Goal: Transaction & Acquisition: Purchase product/service

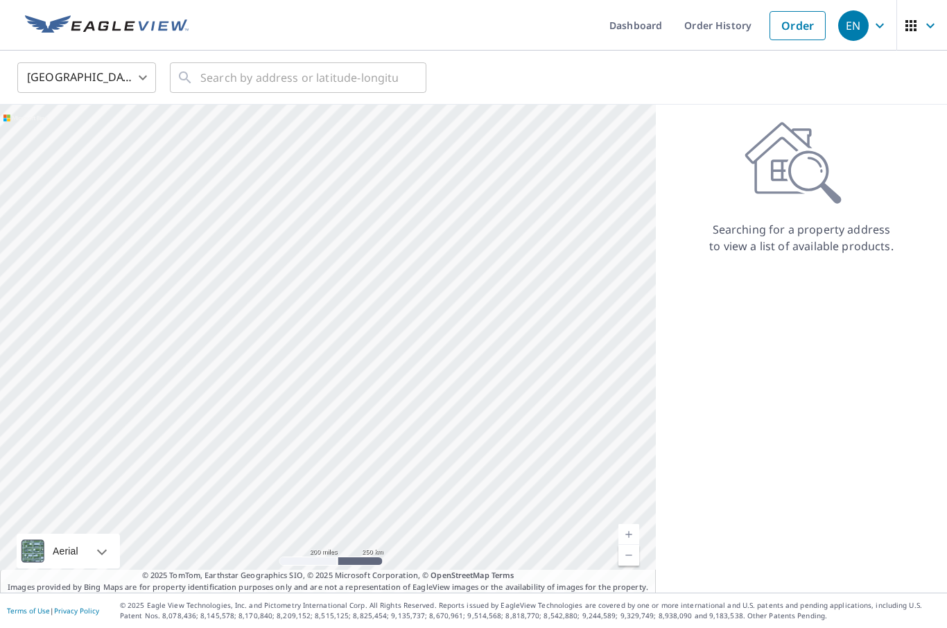
click at [706, 19] on link "Order History" at bounding box center [717, 25] width 89 height 51
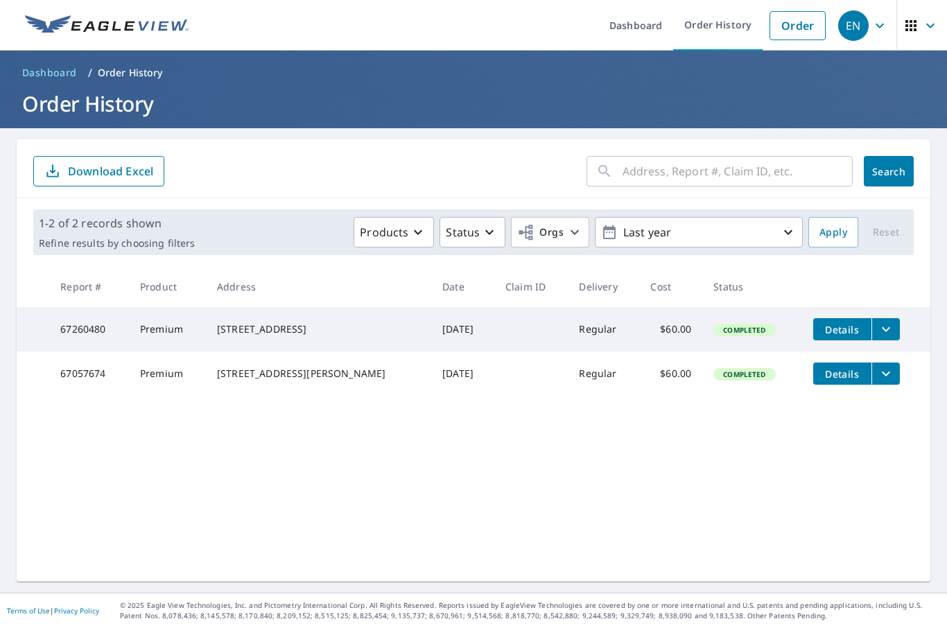
click at [786, 21] on link "Order" at bounding box center [798, 25] width 56 height 29
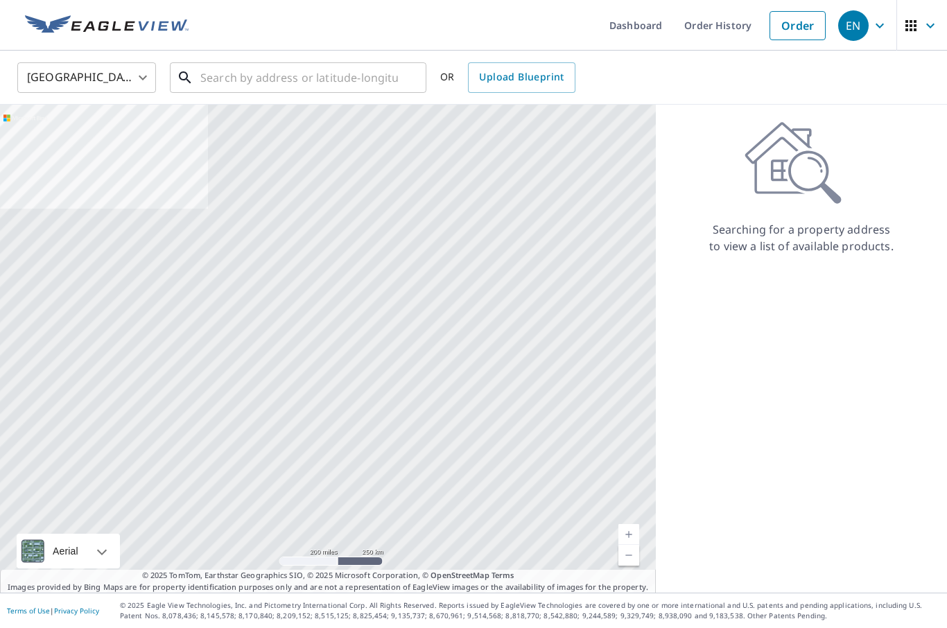
click at [250, 75] on input "text" at bounding box center [299, 77] width 198 height 39
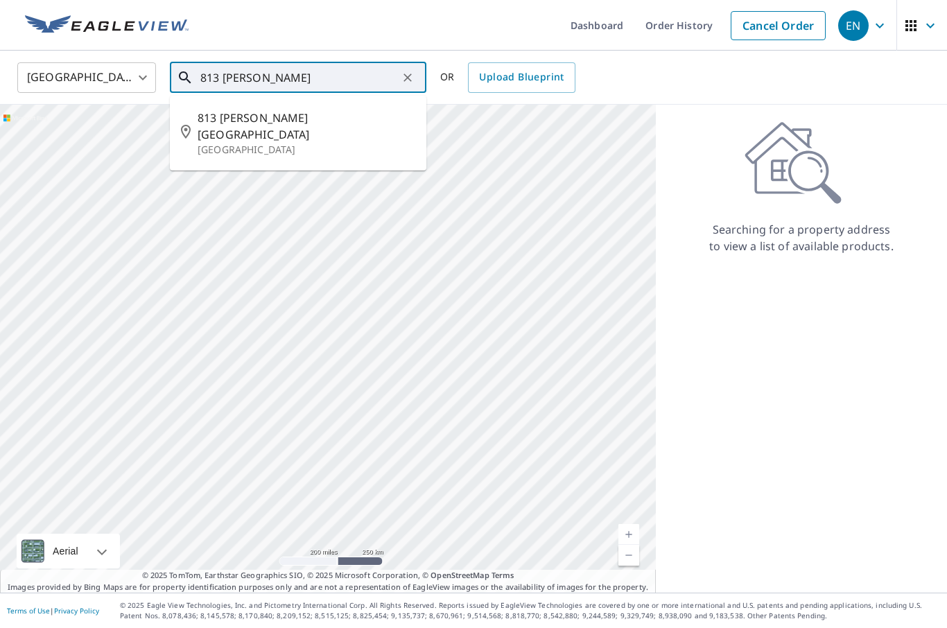
click at [241, 119] on span "813 [PERSON_NAME][GEOGRAPHIC_DATA]" at bounding box center [307, 126] width 218 height 33
type input "[STREET_ADDRESS][PERSON_NAME][PERSON_NAME]"
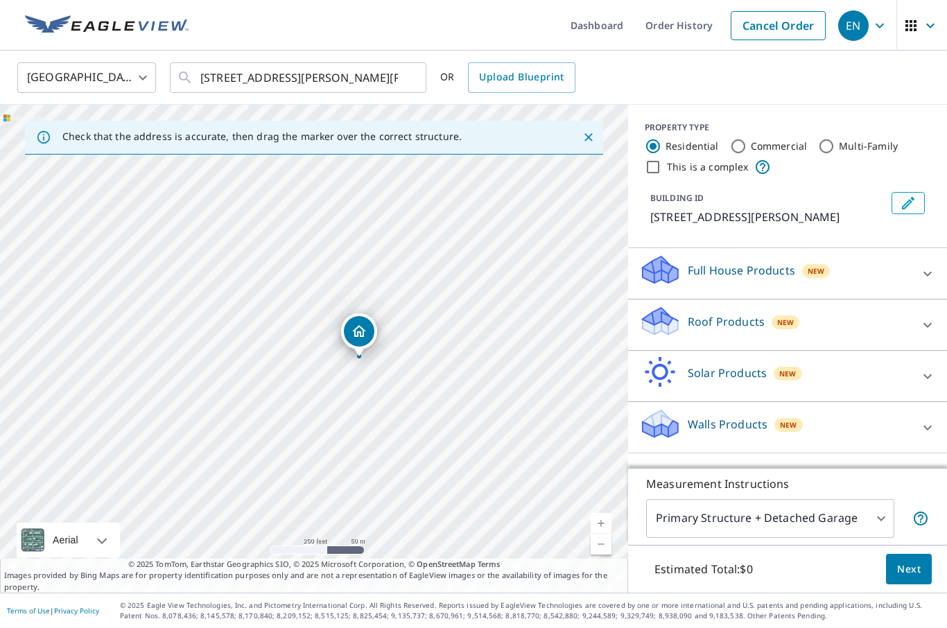
click at [695, 324] on p "Roof Products" at bounding box center [726, 321] width 77 height 17
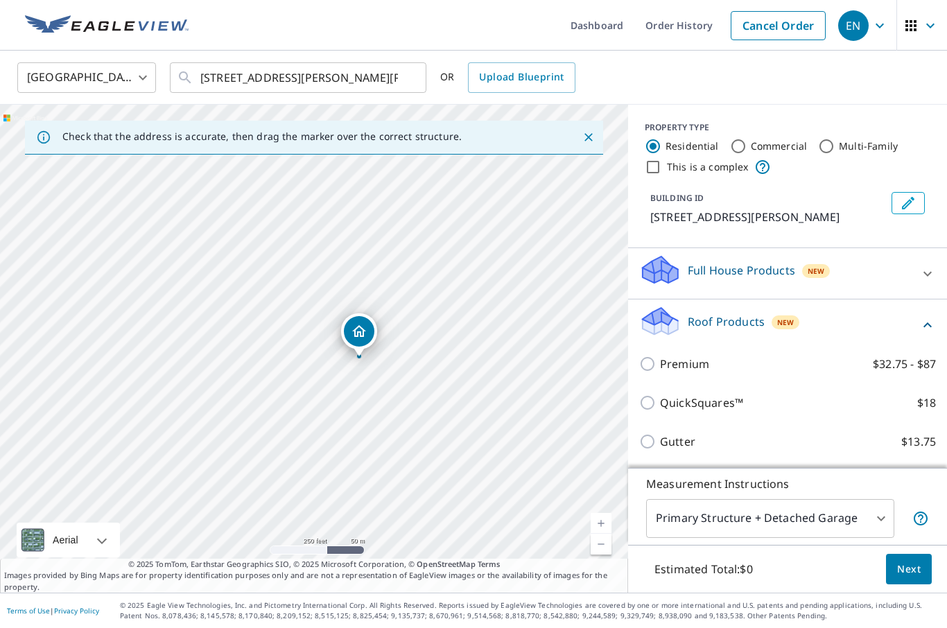
click at [644, 358] on input "Premium $32.75 - $87" at bounding box center [649, 364] width 21 height 17
checkbox input "true"
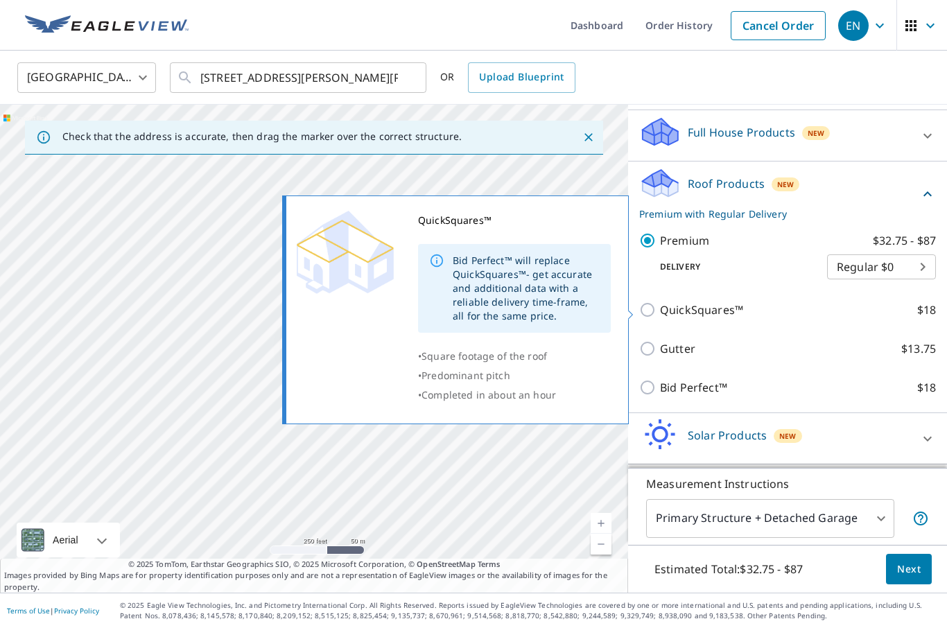
scroll to position [48, 0]
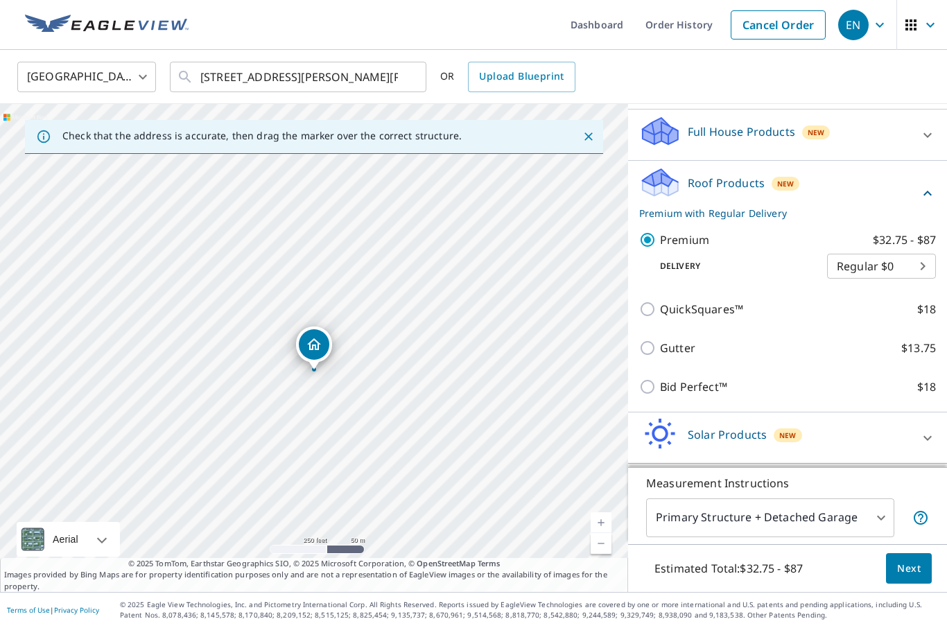
click at [903, 569] on span "Next" at bounding box center [909, 569] width 24 height 17
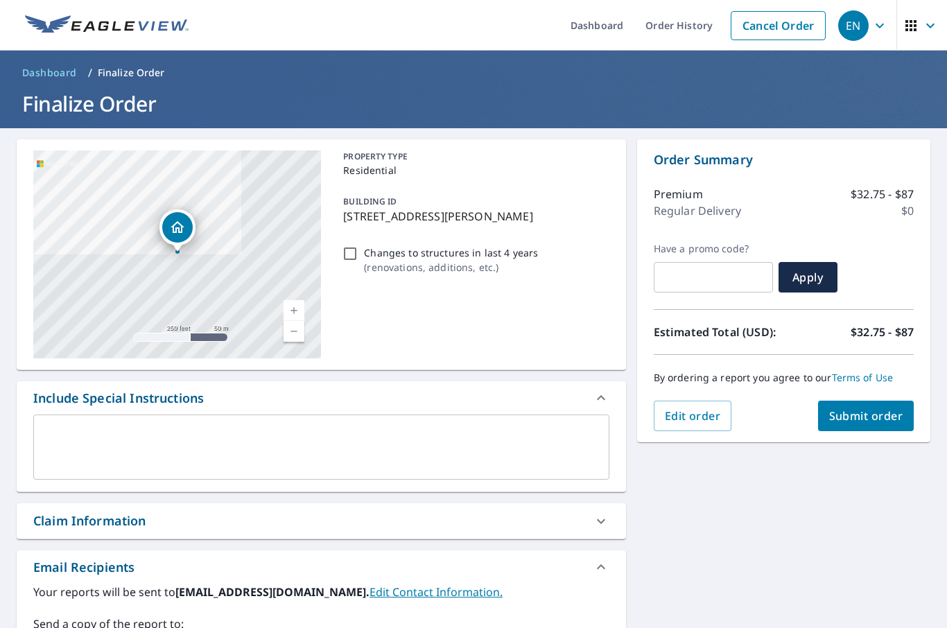
click at [838, 408] on span "Submit order" at bounding box center [866, 415] width 74 height 15
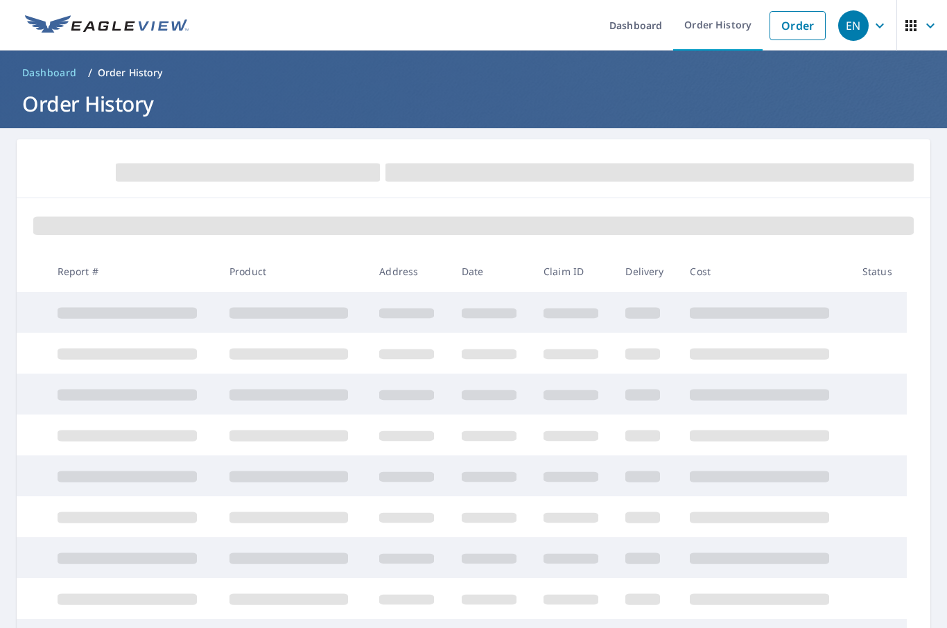
click at [695, 17] on link "Order History" at bounding box center [717, 25] width 89 height 51
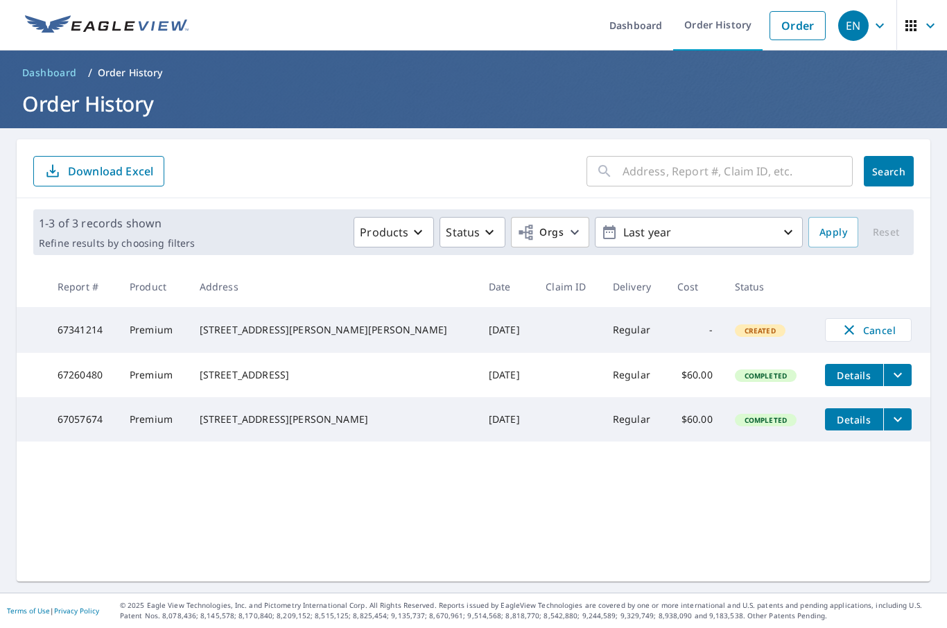
click at [833, 382] on span "Details" at bounding box center [854, 375] width 42 height 13
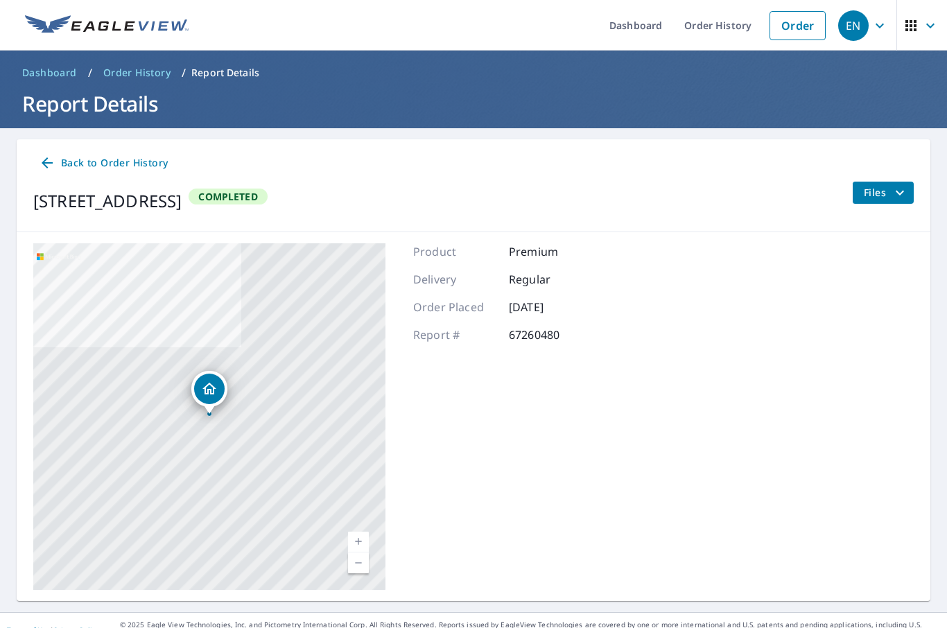
click at [865, 197] on span "Files" at bounding box center [886, 192] width 44 height 17
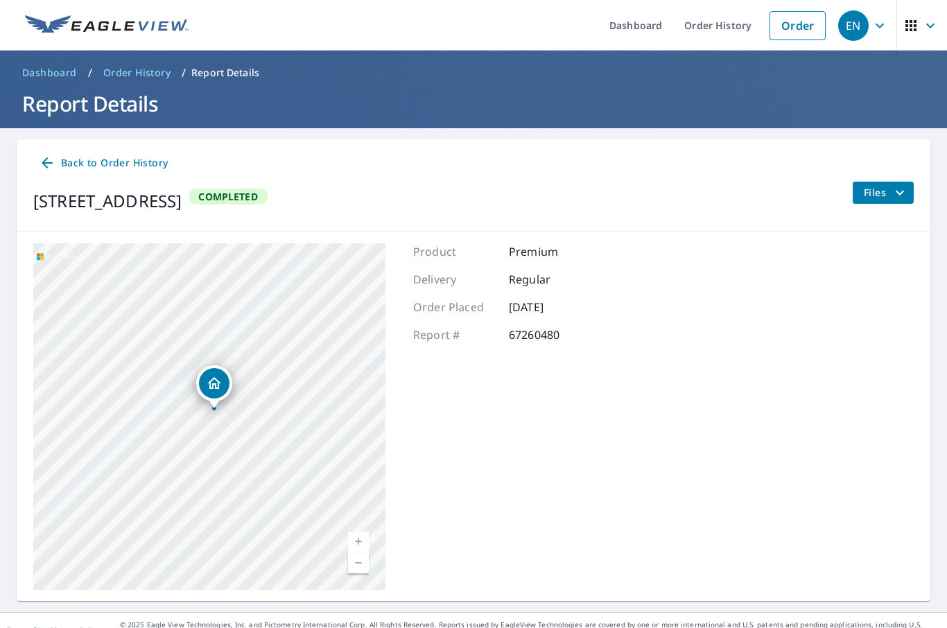
click at [44, 161] on icon at bounding box center [47, 162] width 11 height 11
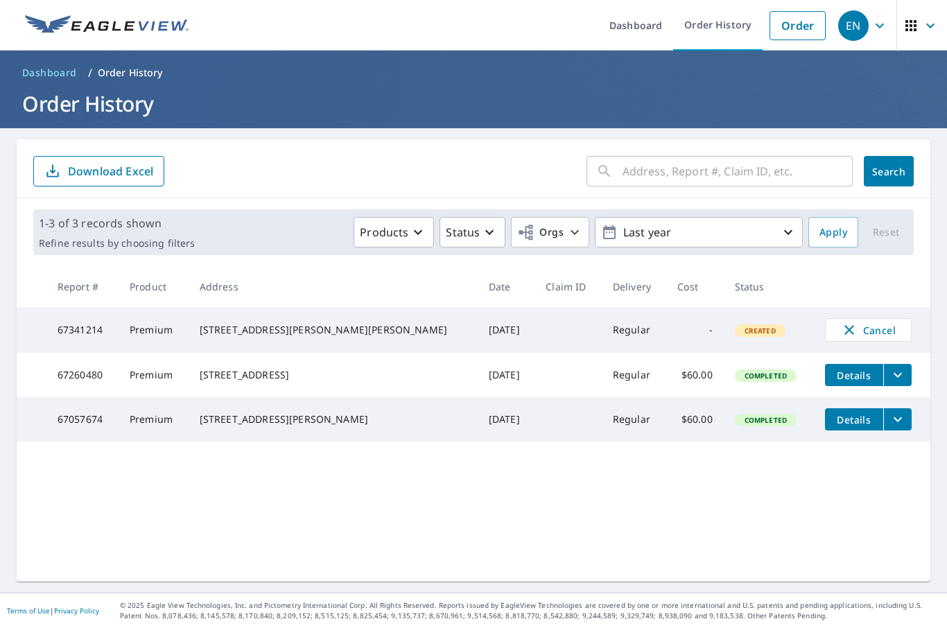
click at [890, 374] on icon "filesDropdownBtn-67260480" at bounding box center [898, 375] width 17 height 17
click at [236, 374] on div "[STREET_ADDRESS]" at bounding box center [333, 375] width 267 height 14
click at [232, 381] on div "[STREET_ADDRESS]" at bounding box center [333, 375] width 267 height 14
click at [73, 383] on td "67260480" at bounding box center [82, 375] width 72 height 44
click at [162, 377] on td "Premium" at bounding box center [154, 375] width 70 height 44
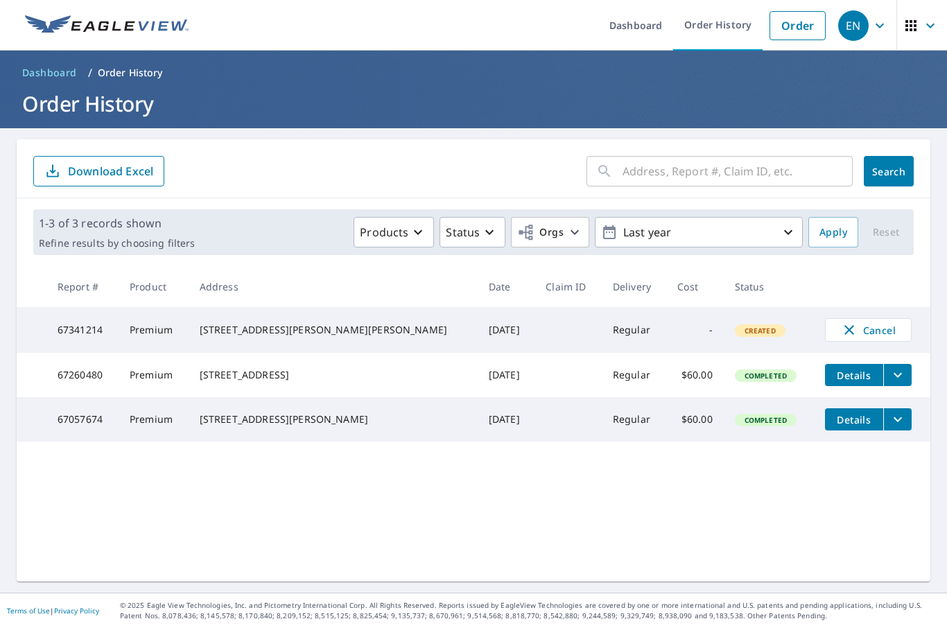
click at [251, 382] on div "[STREET_ADDRESS]" at bounding box center [333, 375] width 267 height 14
click at [478, 380] on td "[DATE]" at bounding box center [506, 375] width 57 height 44
click at [602, 383] on td "Regular" at bounding box center [634, 375] width 64 height 44
click at [675, 378] on td "$60.00" at bounding box center [694, 375] width 57 height 44
click at [738, 381] on span "Completed" at bounding box center [765, 376] width 59 height 10
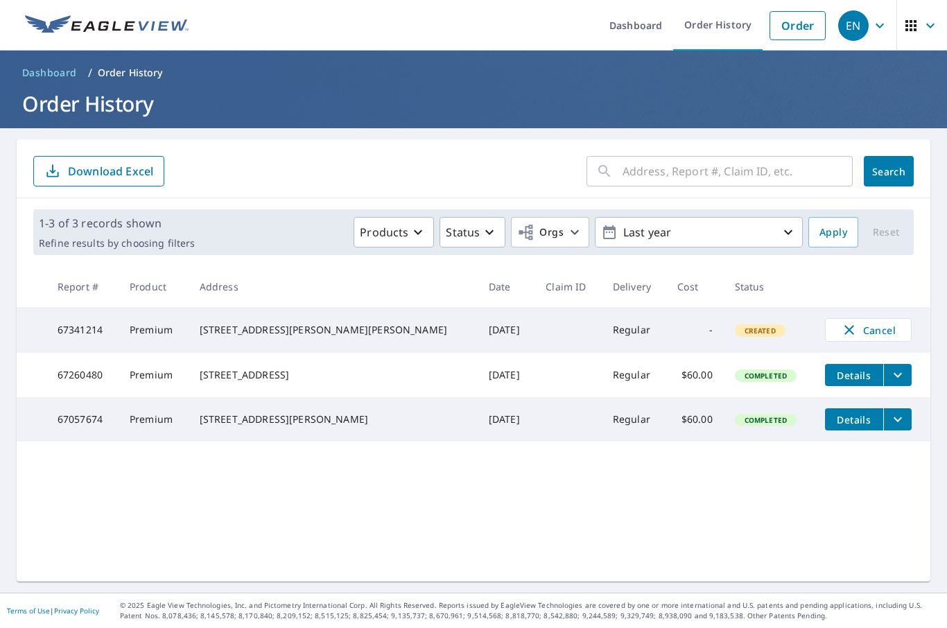
click at [890, 382] on icon "filesDropdownBtn-67260480" at bounding box center [898, 375] width 17 height 17
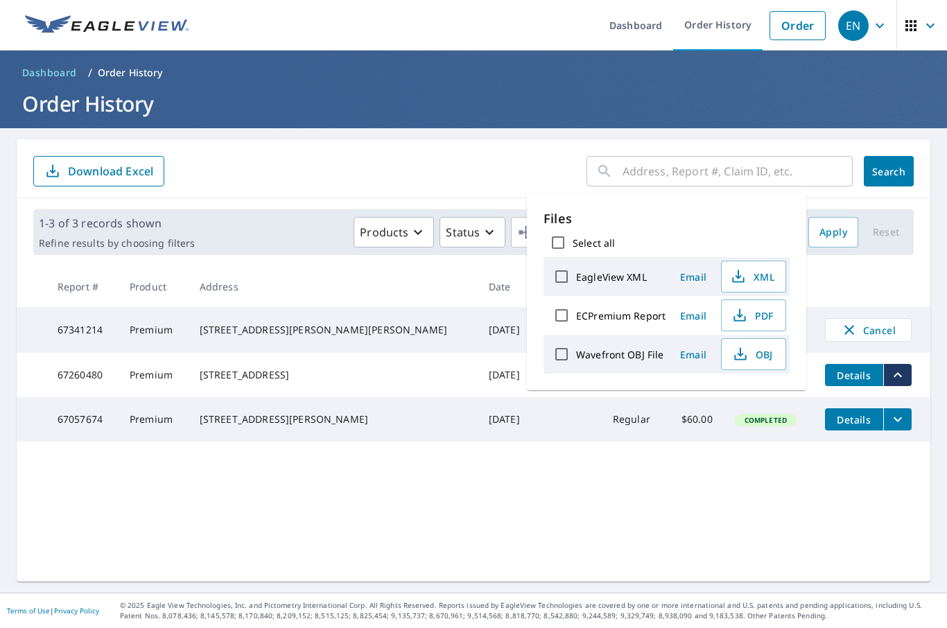
click at [758, 315] on span "PDF" at bounding box center [752, 315] width 44 height 17
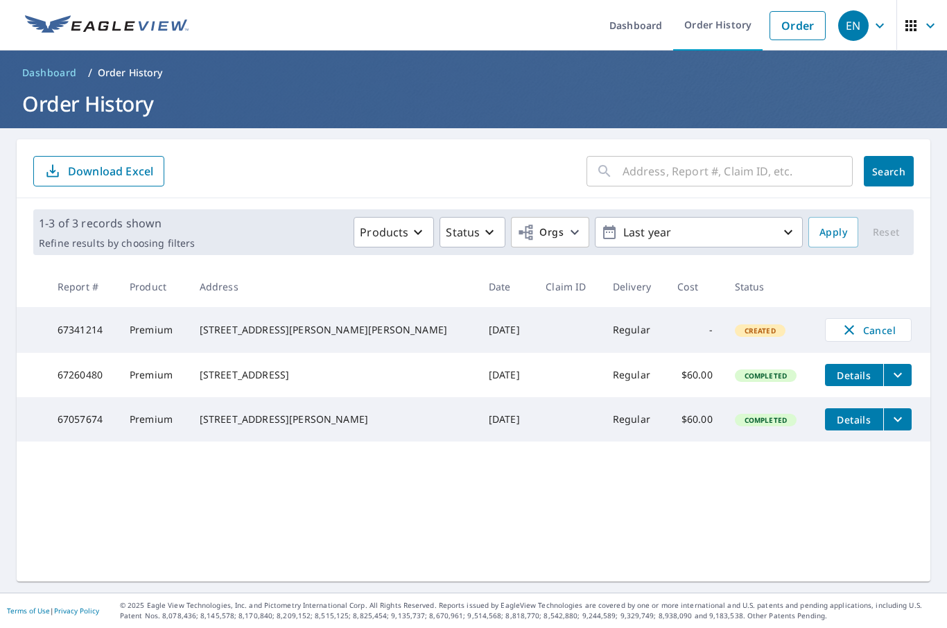
click at [518, 133] on main "​ Search Download Excel 1-3 of 3 records shown Refine results by choosing filte…" at bounding box center [473, 360] width 947 height 465
click at [632, 26] on link "Dashboard" at bounding box center [635, 25] width 75 height 51
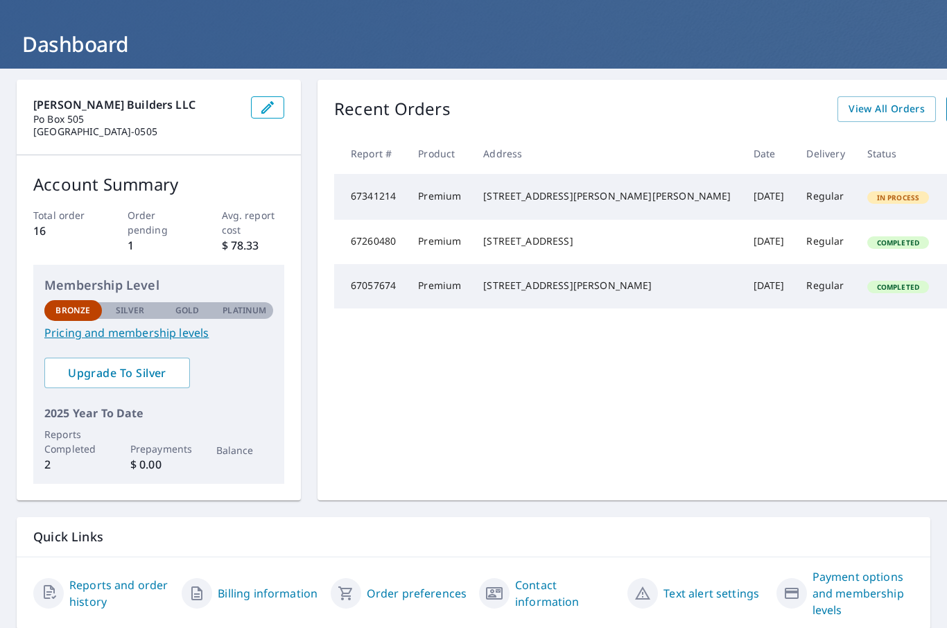
scroll to position [59, 0]
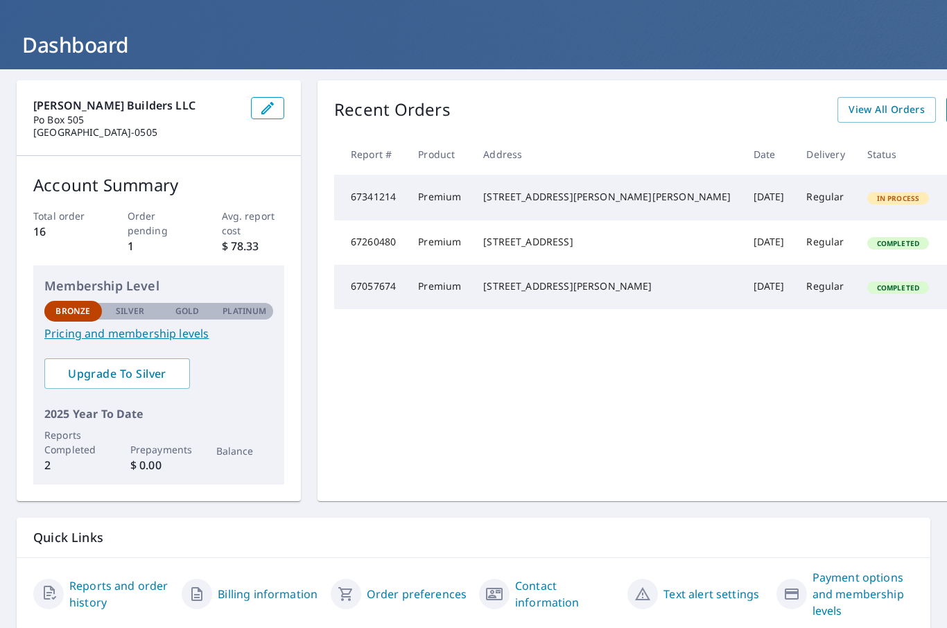
click at [94, 589] on link "Reports and order history" at bounding box center [119, 594] width 101 height 33
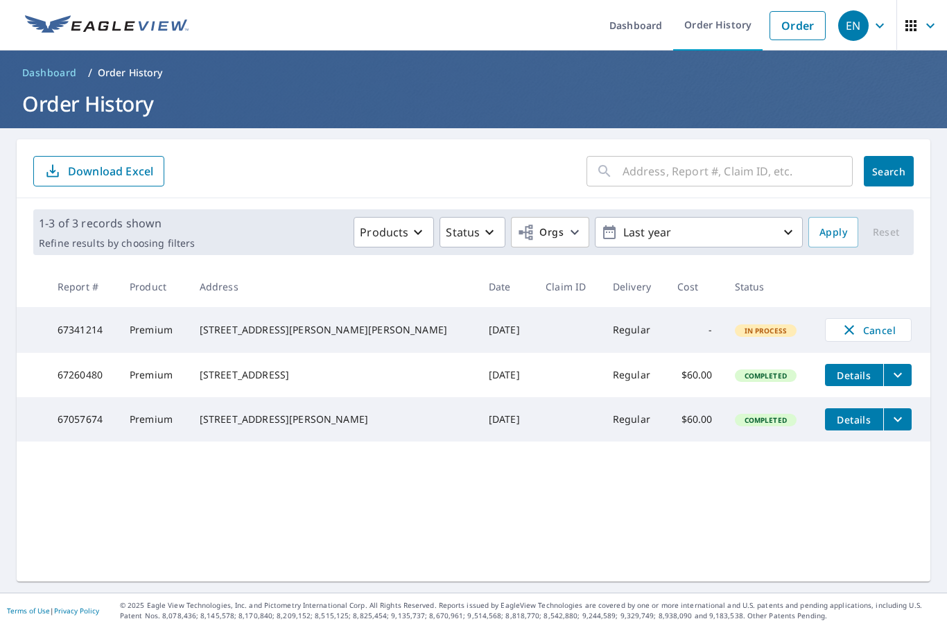
click at [890, 376] on icon "filesDropdownBtn-67260480" at bounding box center [898, 375] width 17 height 17
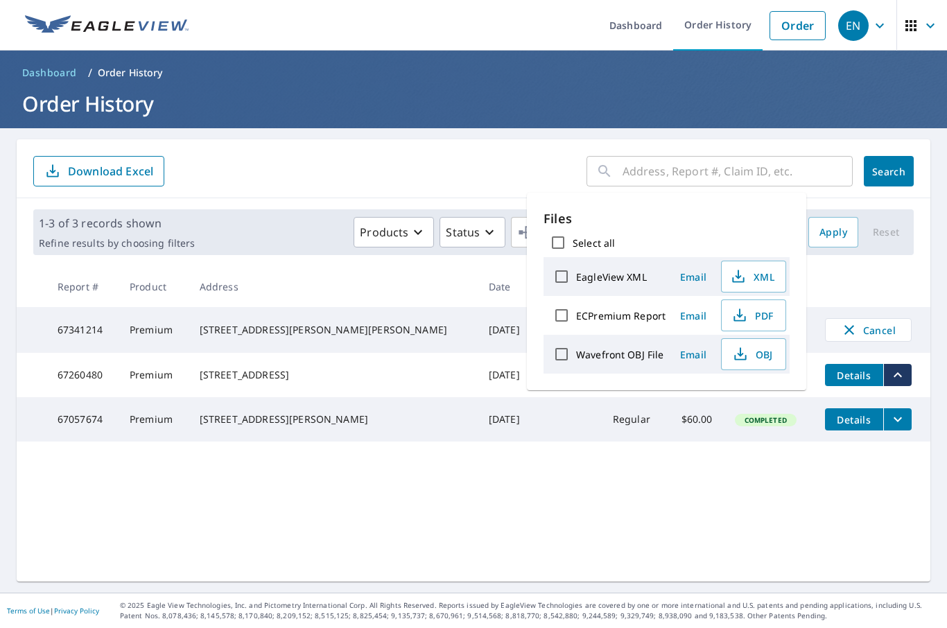
click at [685, 318] on span "Email" at bounding box center [693, 315] width 33 height 13
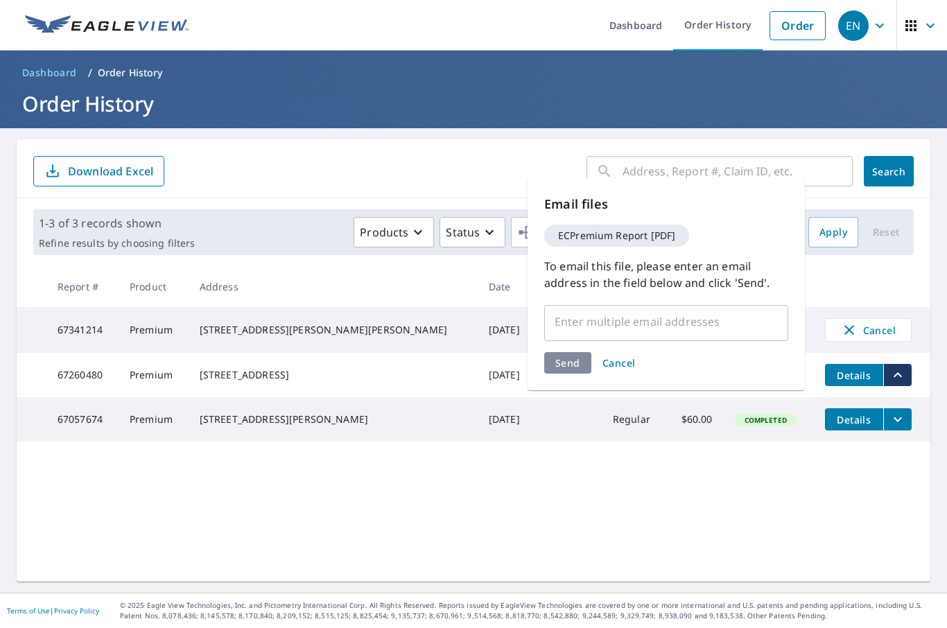
click at [729, 318] on input "text" at bounding box center [655, 322] width 211 height 26
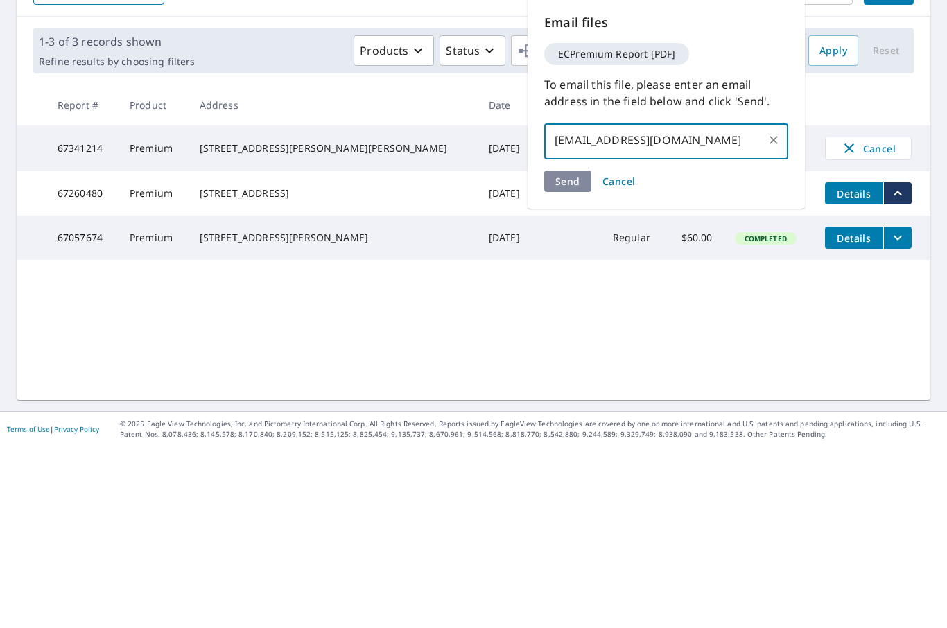
type input "[EMAIL_ADDRESS][DOMAIN_NAME]"
click at [567, 352] on div "Send Cancel" at bounding box center [666, 362] width 244 height 21
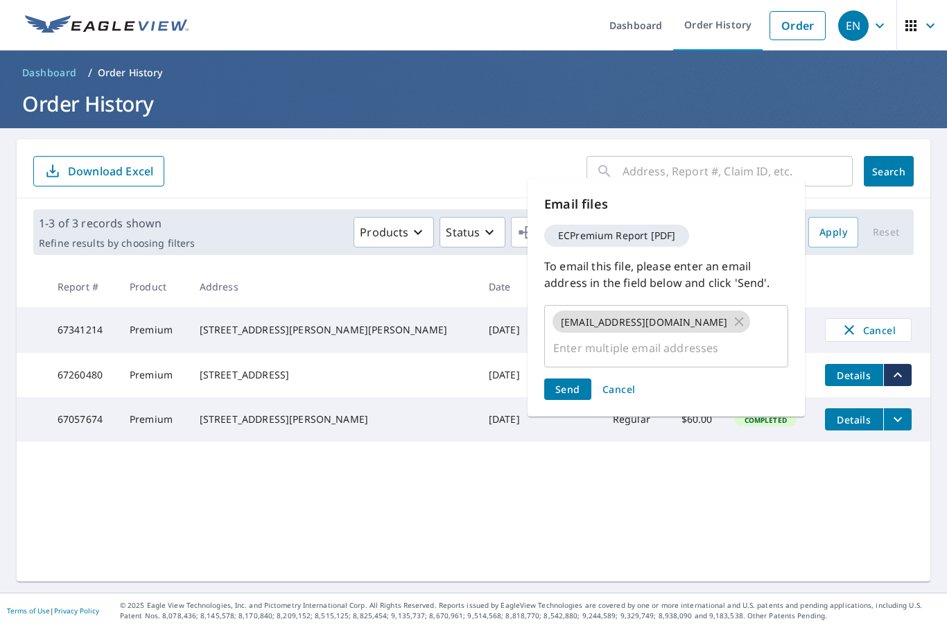
click at [554, 379] on button "Send" at bounding box center [567, 389] width 47 height 21
click at [560, 383] on span "Send" at bounding box center [567, 389] width 25 height 13
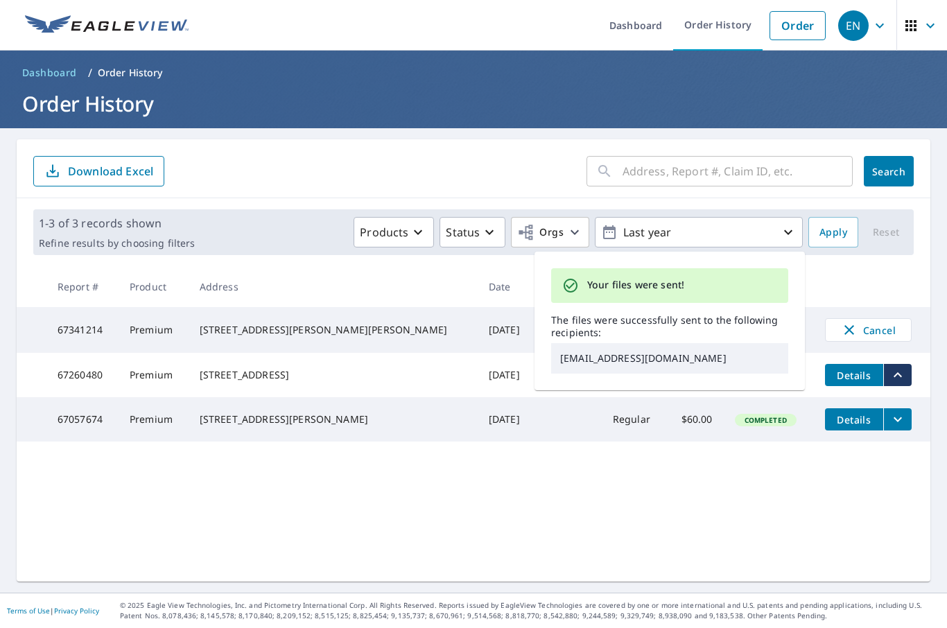
click at [727, 343] on p "[EMAIL_ADDRESS][DOMAIN_NAME]" at bounding box center [669, 358] width 237 height 31
click at [833, 495] on div "​ Search Download Excel 1-3 of 3 records shown Refine results by choosing filte…" at bounding box center [474, 360] width 914 height 442
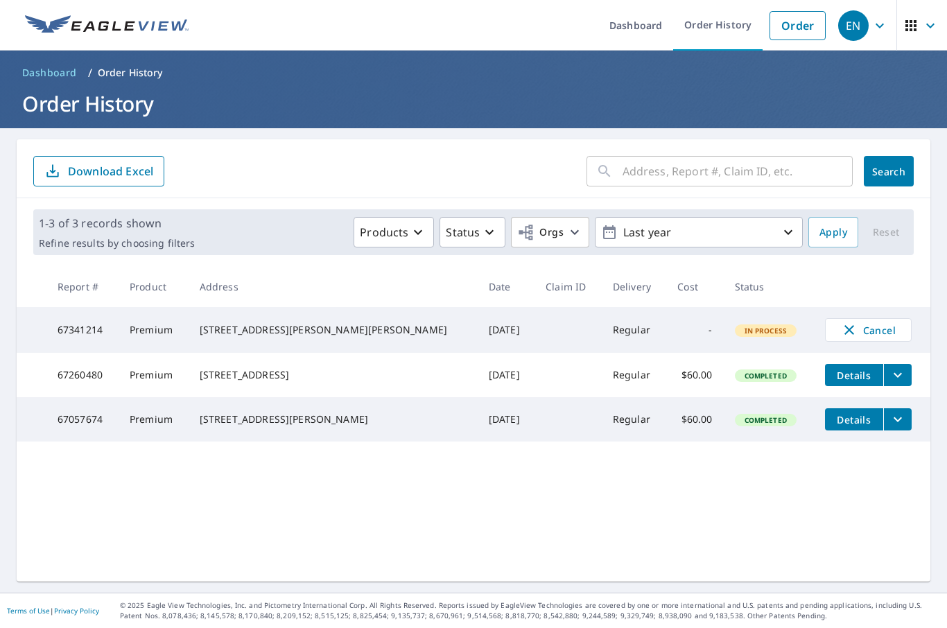
click at [833, 369] on span "Details" at bounding box center [854, 375] width 42 height 13
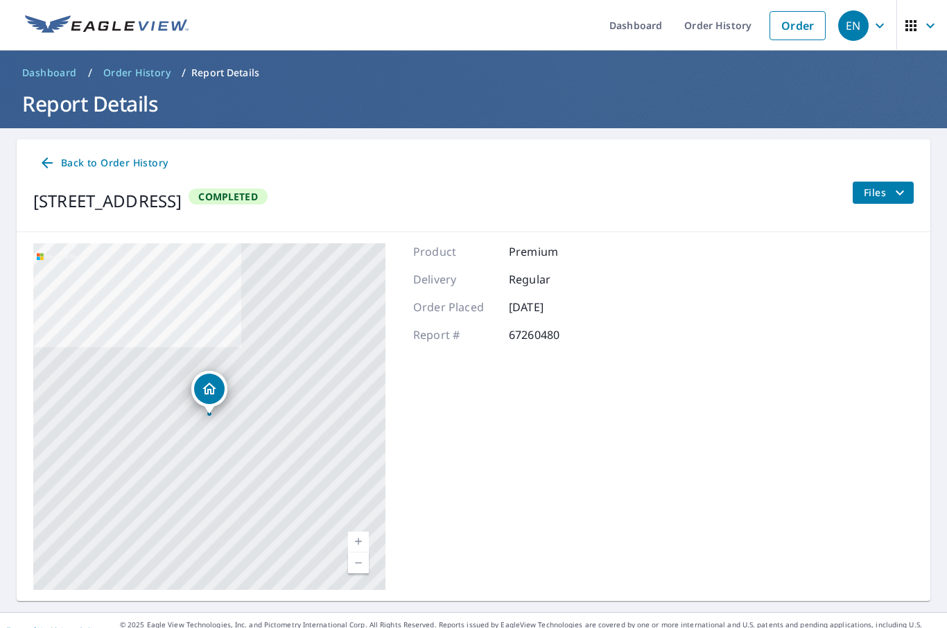
click at [880, 184] on span "Files" at bounding box center [886, 192] width 44 height 17
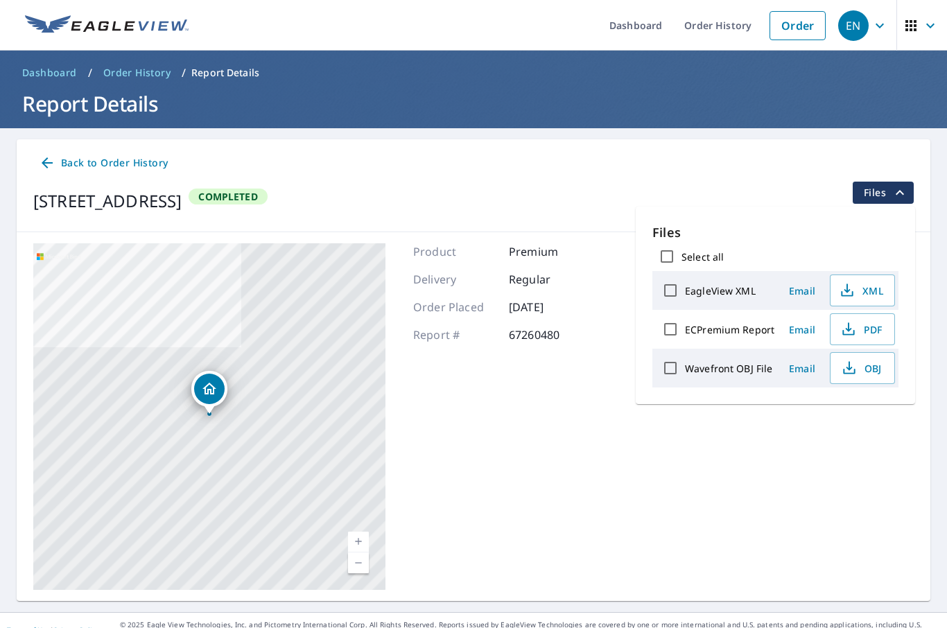
click at [794, 323] on span "Email" at bounding box center [802, 329] width 33 height 13
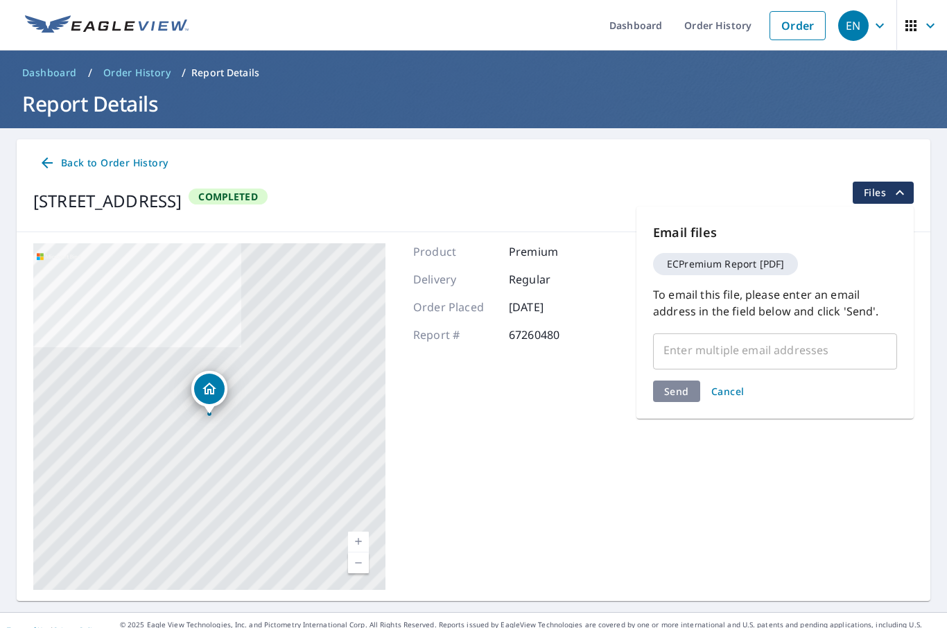
click at [706, 337] on input "text" at bounding box center [764, 350] width 211 height 26
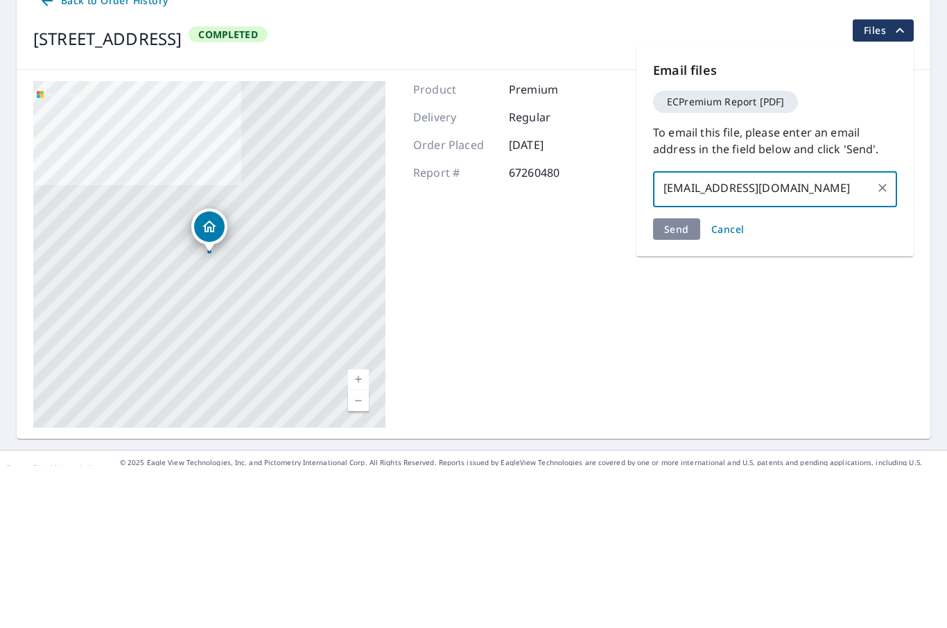
type input "[EMAIL_ADDRESS][DOMAIN_NAME]"
click at [676, 207] on div "Email files ECPremium Report [PDF] To email this file, please enter an email ad…" at bounding box center [774, 313] width 277 height 212
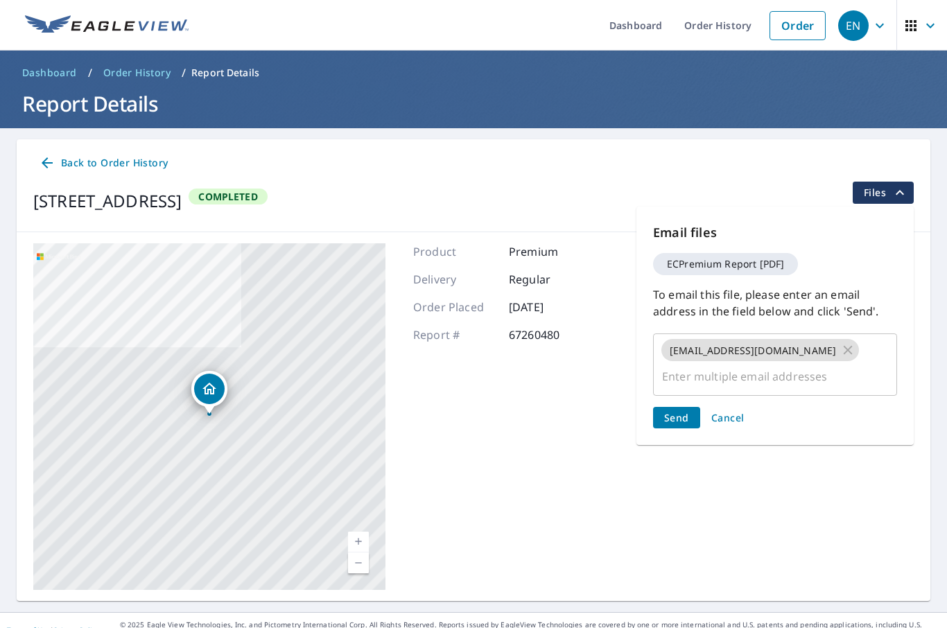
click at [672, 411] on span "Send" at bounding box center [676, 417] width 25 height 13
